Goal: Task Accomplishment & Management: Complete application form

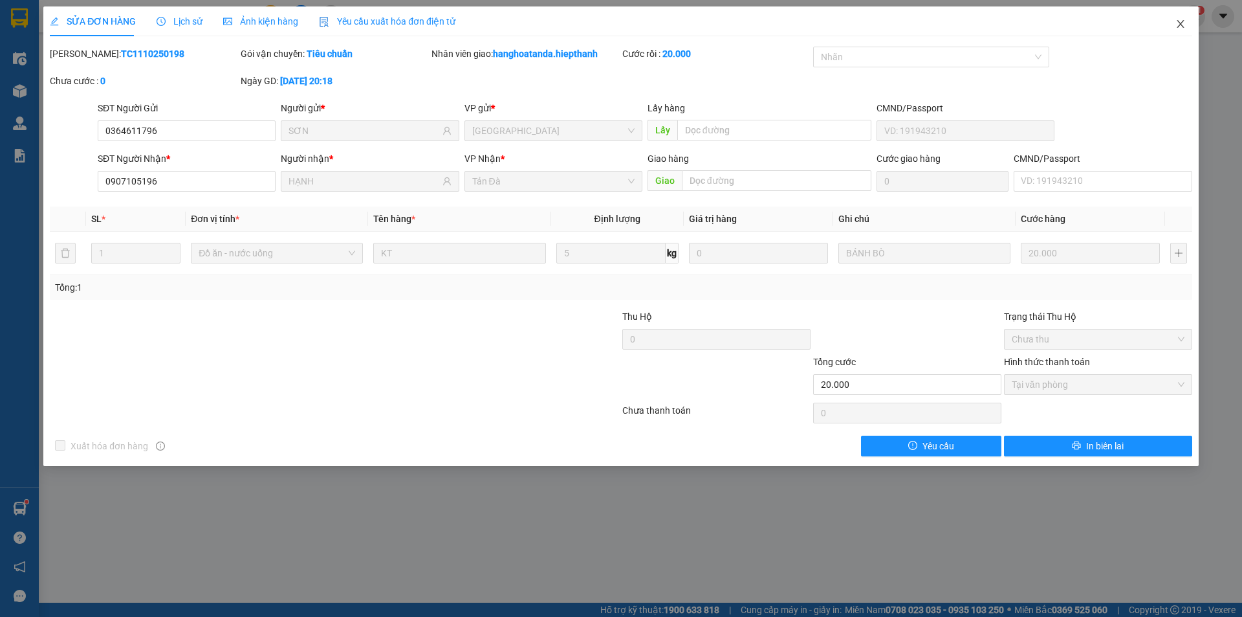
click at [1180, 21] on icon "close" at bounding box center [1180, 24] width 10 height 10
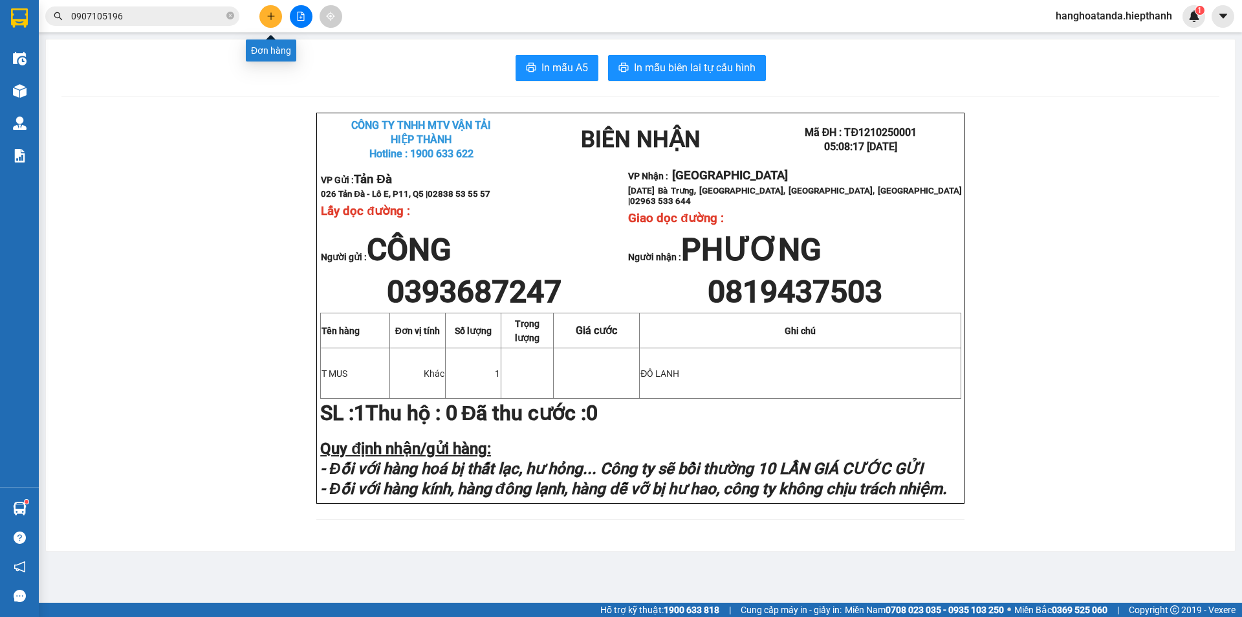
click at [272, 15] on icon "plus" at bounding box center [271, 16] width 9 height 9
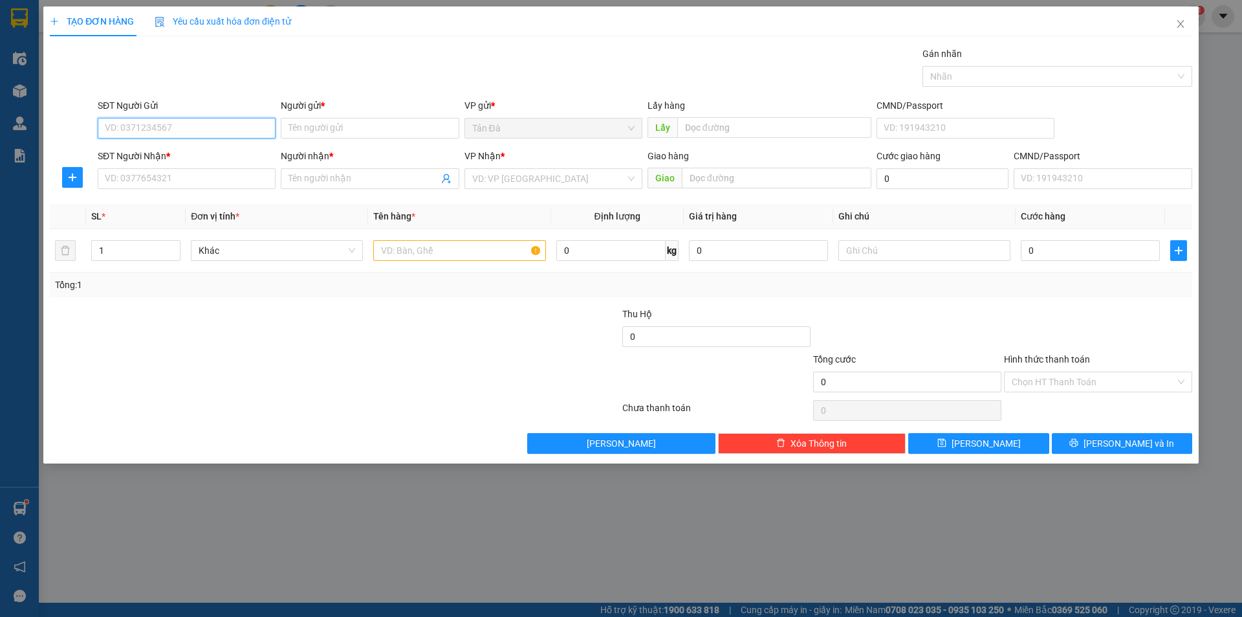
click at [192, 134] on input "SĐT Người Gửi" at bounding box center [187, 128] width 178 height 21
type input "0353929451"
click at [181, 149] on div "0353929451 - ĐÔNG" at bounding box center [186, 154] width 162 height 14
type input "ĐÔNG"
type input "0353929451"
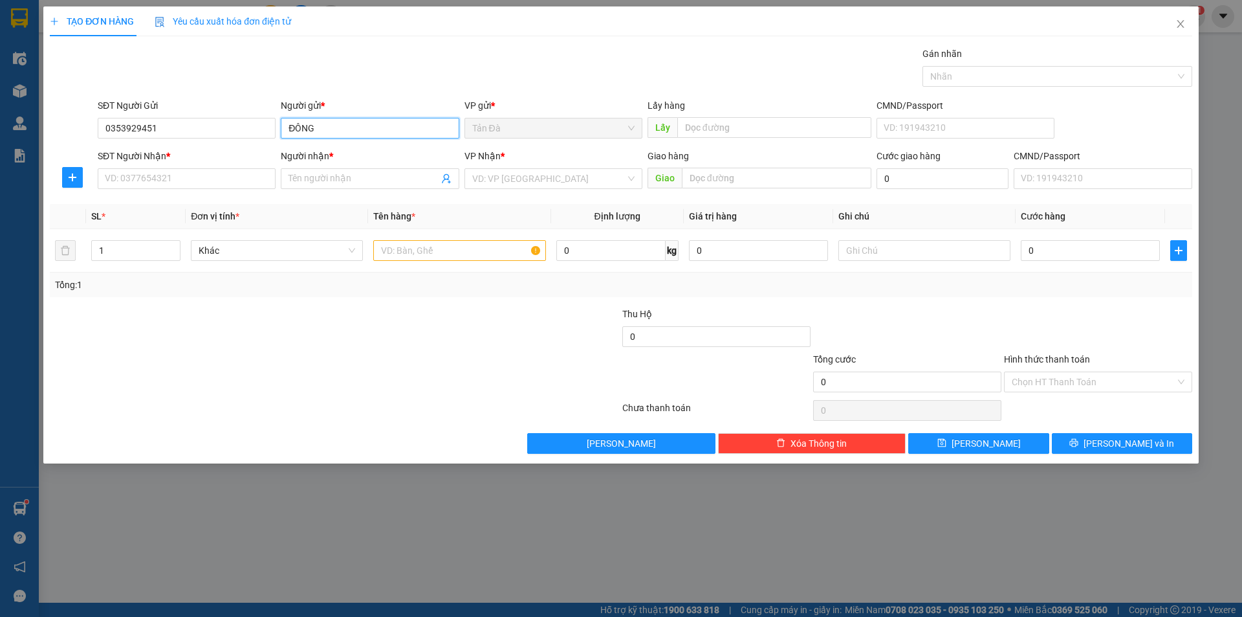
click at [322, 129] on input "ĐÔNG" at bounding box center [370, 128] width 178 height 21
type input "Đ"
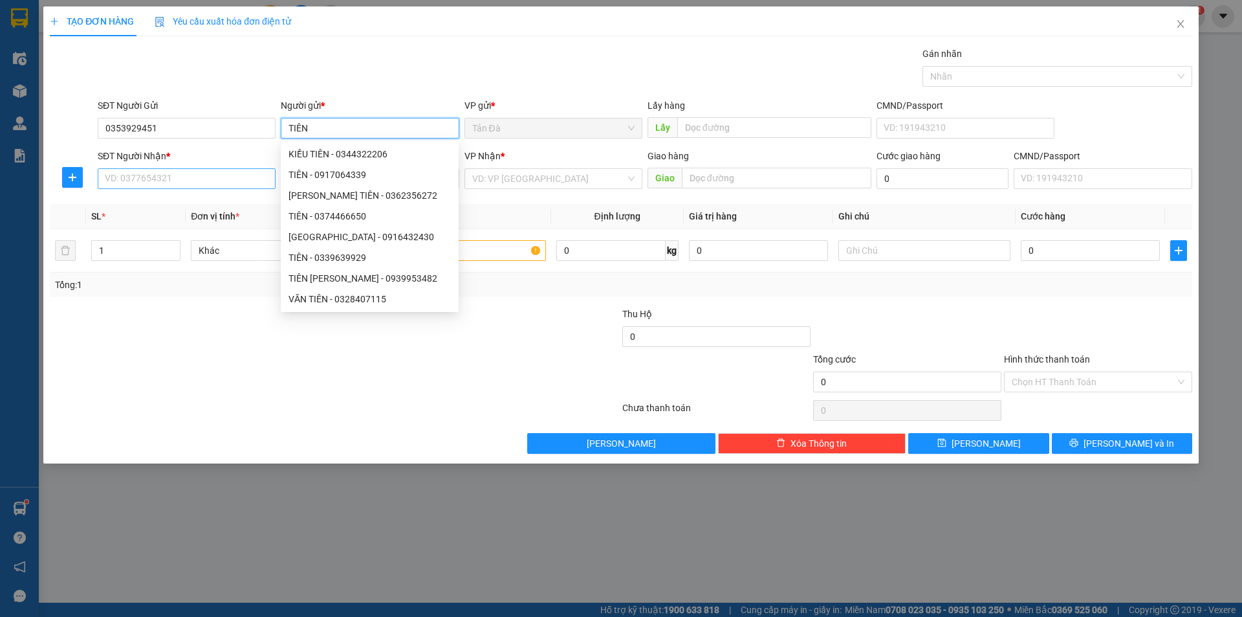
type input "TIÊN"
click at [175, 180] on input "SĐT Người Nhận *" at bounding box center [187, 178] width 178 height 21
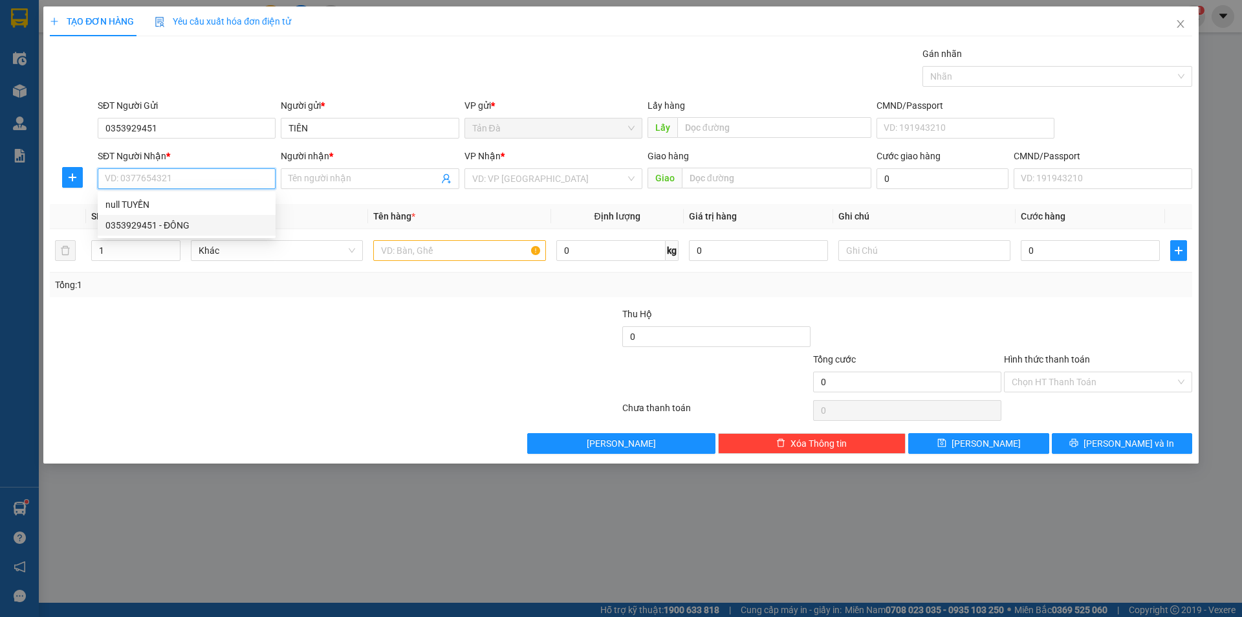
click at [181, 218] on div "0353929451 - ĐÔNG" at bounding box center [186, 225] width 162 height 14
type input "0353929451"
type input "ĐÔNG"
click at [154, 177] on input "0353929451" at bounding box center [187, 178] width 178 height 21
type input "0"
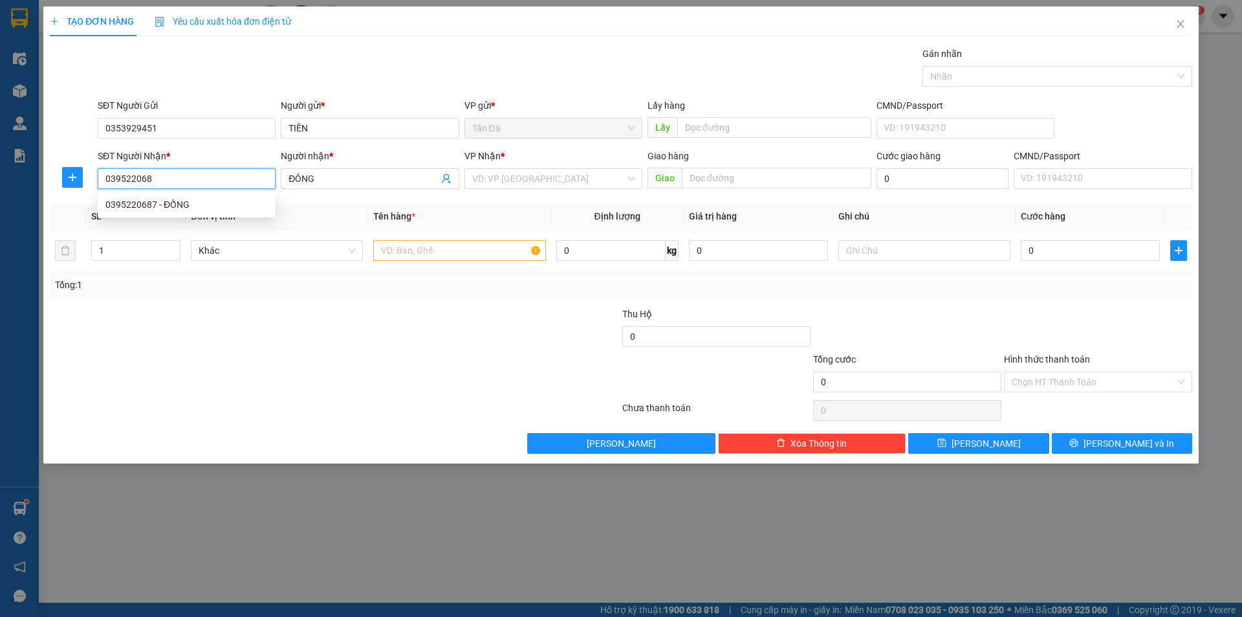
type input "0395220687"
click at [173, 203] on div "0395220687 - ĐỒNG" at bounding box center [186, 204] width 162 height 14
type input "ĐỒNG"
type input "0395220687"
click at [428, 250] on input "text" at bounding box center [459, 250] width 172 height 21
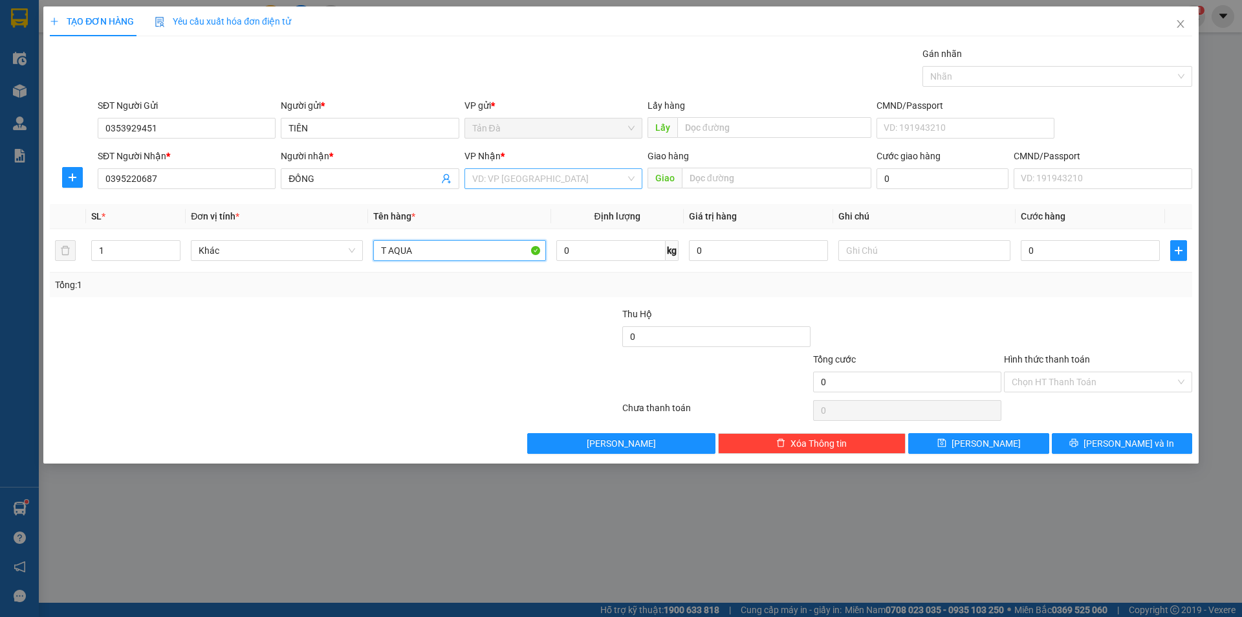
type input "T AQUA"
click at [533, 179] on input "search" at bounding box center [548, 178] width 153 height 19
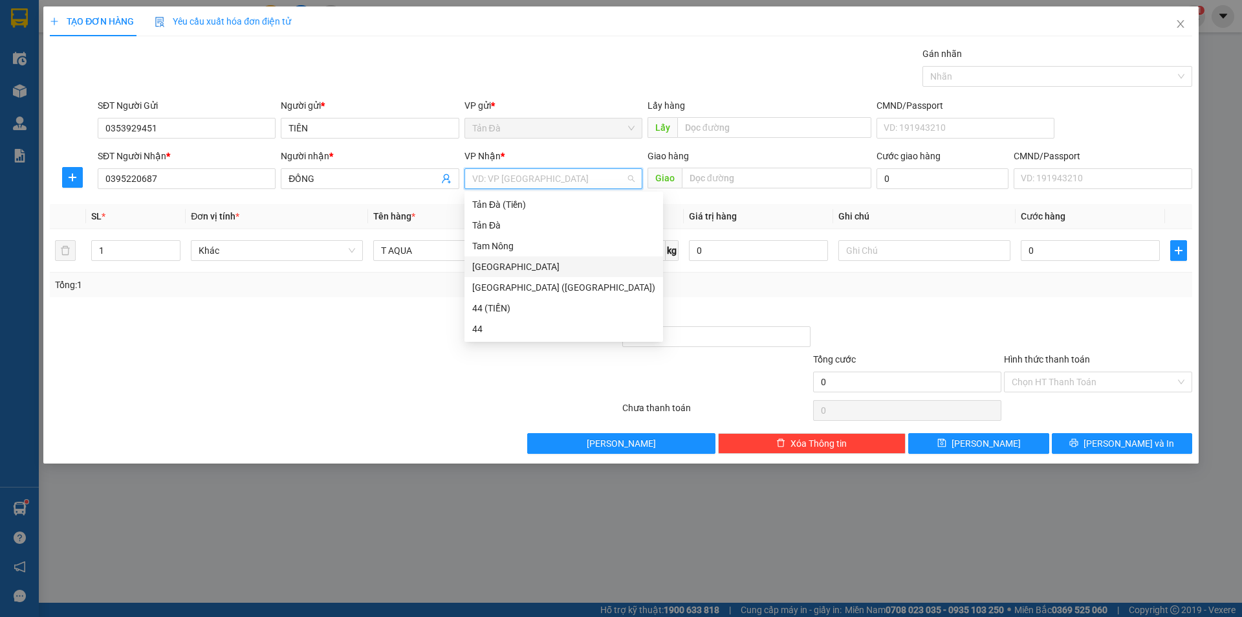
click at [494, 260] on div "[GEOGRAPHIC_DATA]" at bounding box center [563, 266] width 183 height 14
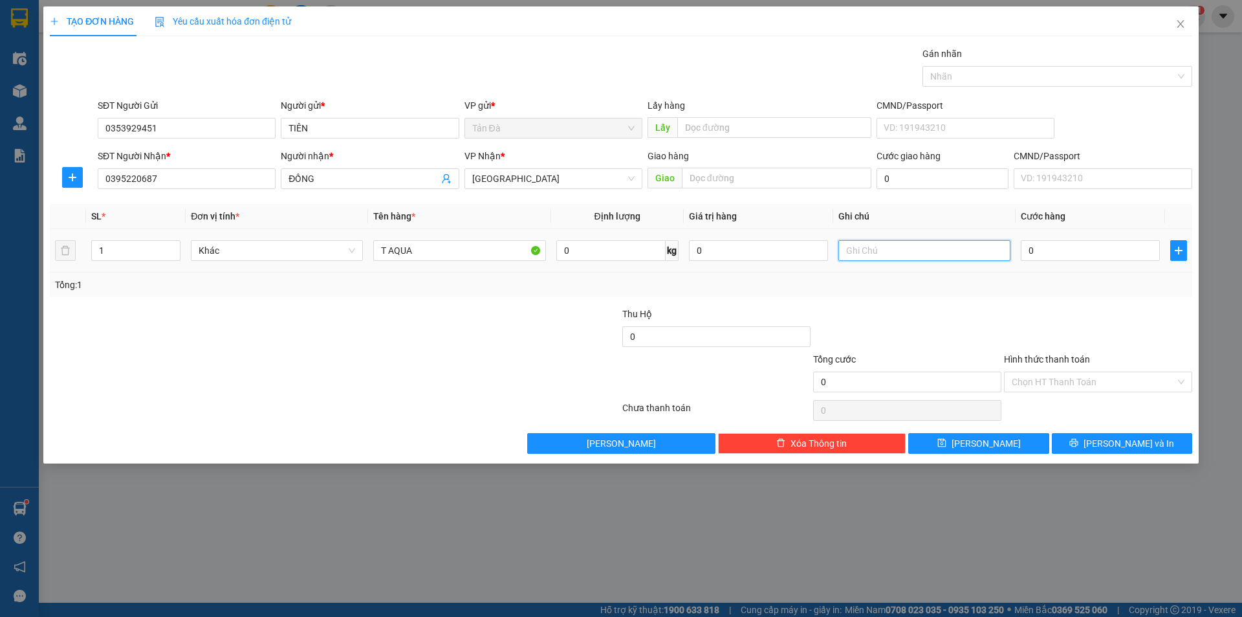
click at [886, 254] on input "text" at bounding box center [924, 250] width 172 height 21
type input "QA"
click at [1031, 251] on input "0" at bounding box center [1090, 250] width 139 height 21
type input "2"
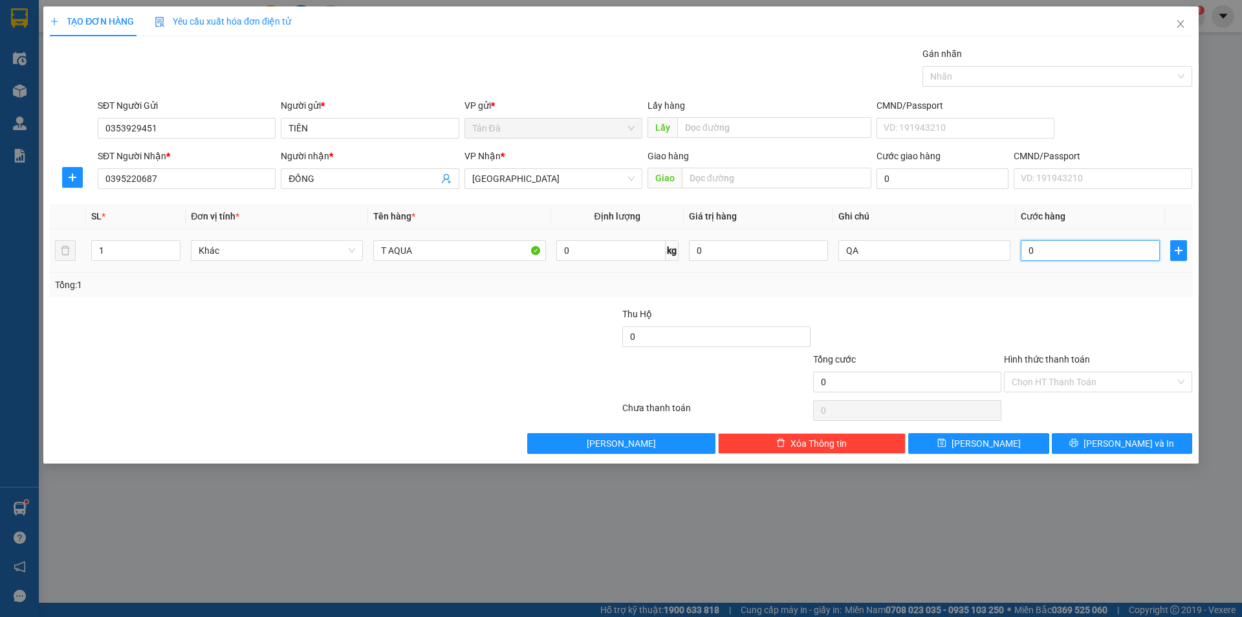
type input "2"
type input "20"
type input "20.000"
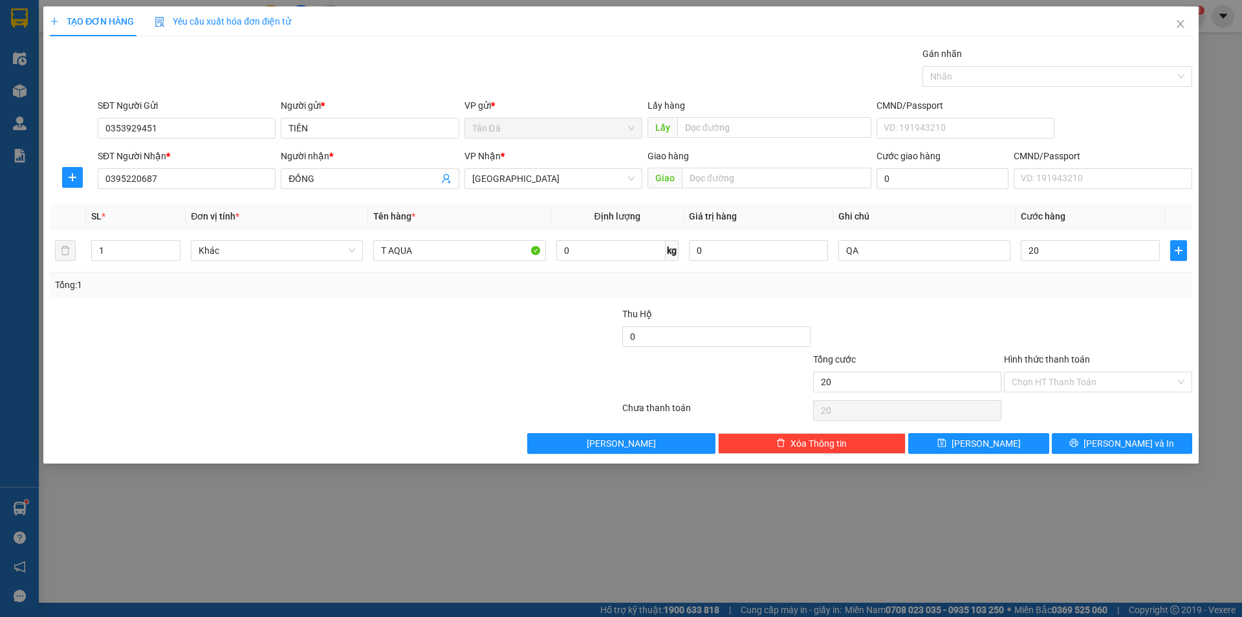
type input "20.000"
click at [1060, 354] on label "Hình thức thanh toán" at bounding box center [1047, 359] width 86 height 10
click at [1060, 372] on input "Hình thức thanh toán" at bounding box center [1094, 381] width 164 height 19
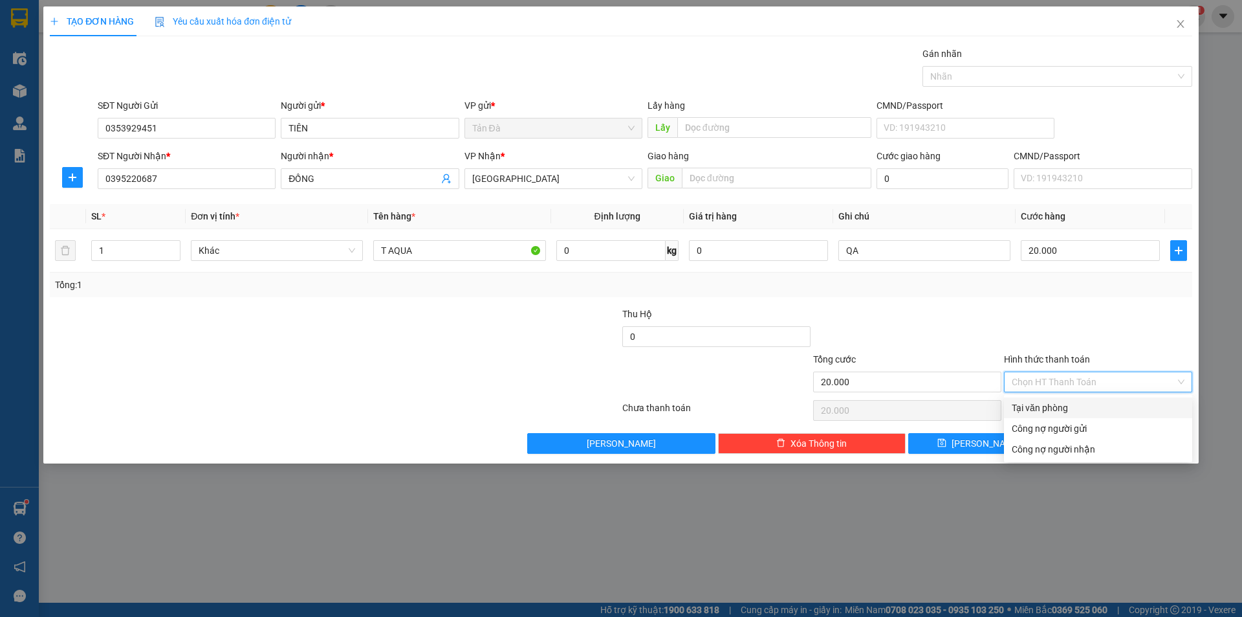
click at [1051, 405] on div "Tại văn phòng" at bounding box center [1098, 407] width 173 height 14
type input "0"
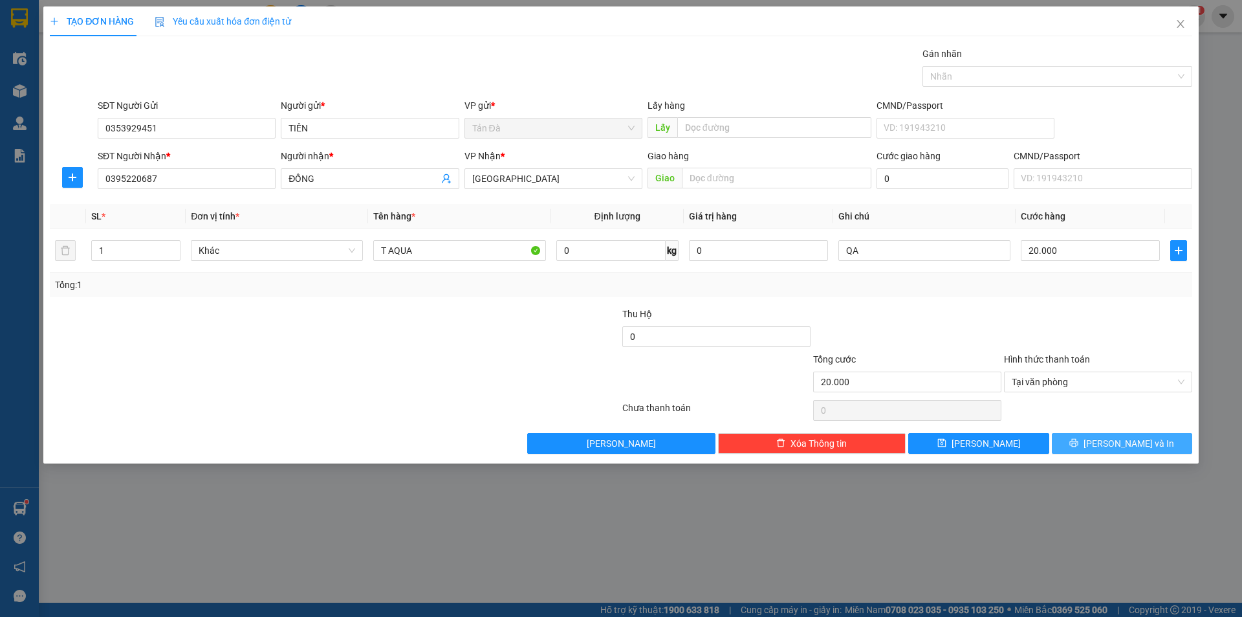
drag, startPoint x: 1106, startPoint y: 435, endPoint x: 1089, endPoint y: 425, distance: 20.3
click at [1098, 430] on div "Transit Pickup Surcharge Ids Transit Deliver Surcharge Ids Transit Deliver Surc…" at bounding box center [621, 250] width 1142 height 407
click at [1108, 441] on button "[PERSON_NAME] và In" at bounding box center [1122, 443] width 140 height 21
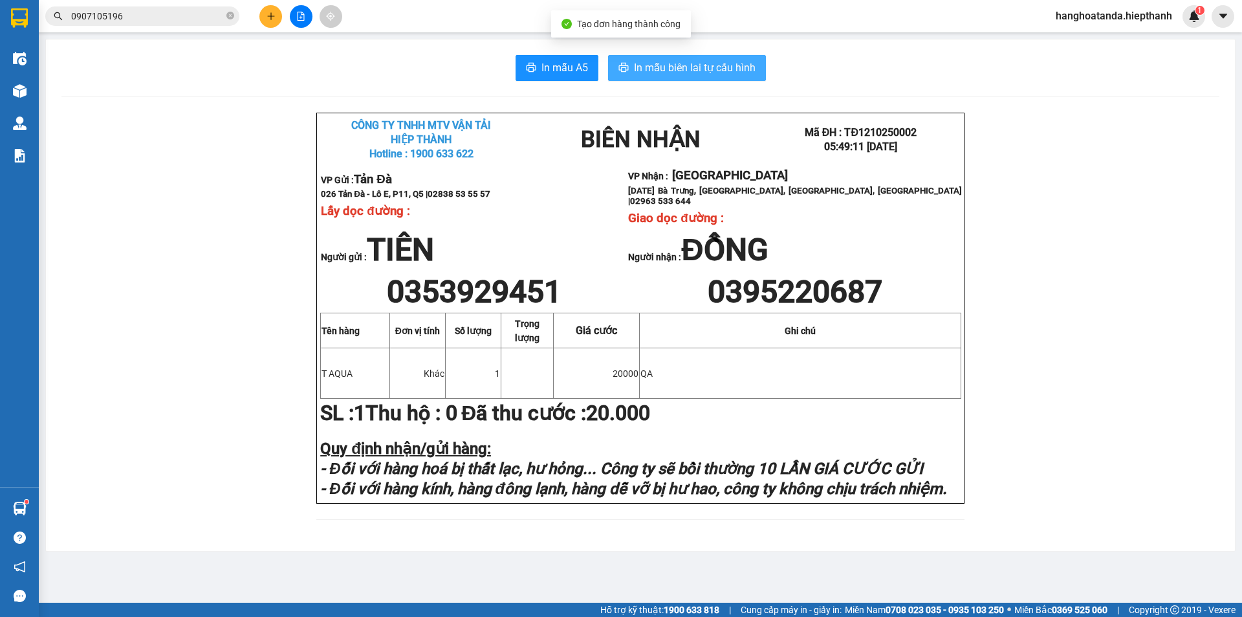
click at [685, 64] on span "In mẫu biên lai tự cấu hình" at bounding box center [695, 68] width 122 height 16
